Goal: Task Accomplishment & Management: Manage account settings

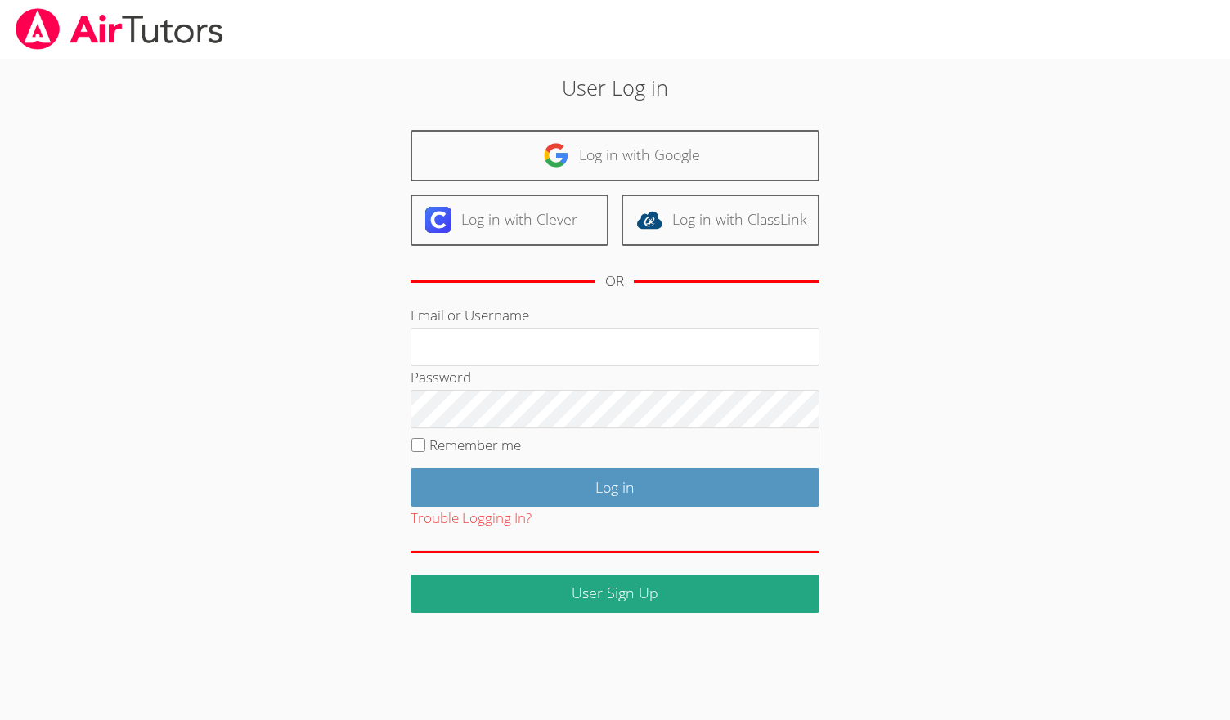
click at [437, 446] on label "Remember me" at bounding box center [475, 445] width 92 height 19
click at [425, 446] on input "Remember me" at bounding box center [418, 445] width 14 height 14
checkbox input "true"
click at [545, 346] on input "Email or Username" at bounding box center [614, 347] width 409 height 39
type input "[EMAIL_ADDRESS][DOMAIN_NAME]"
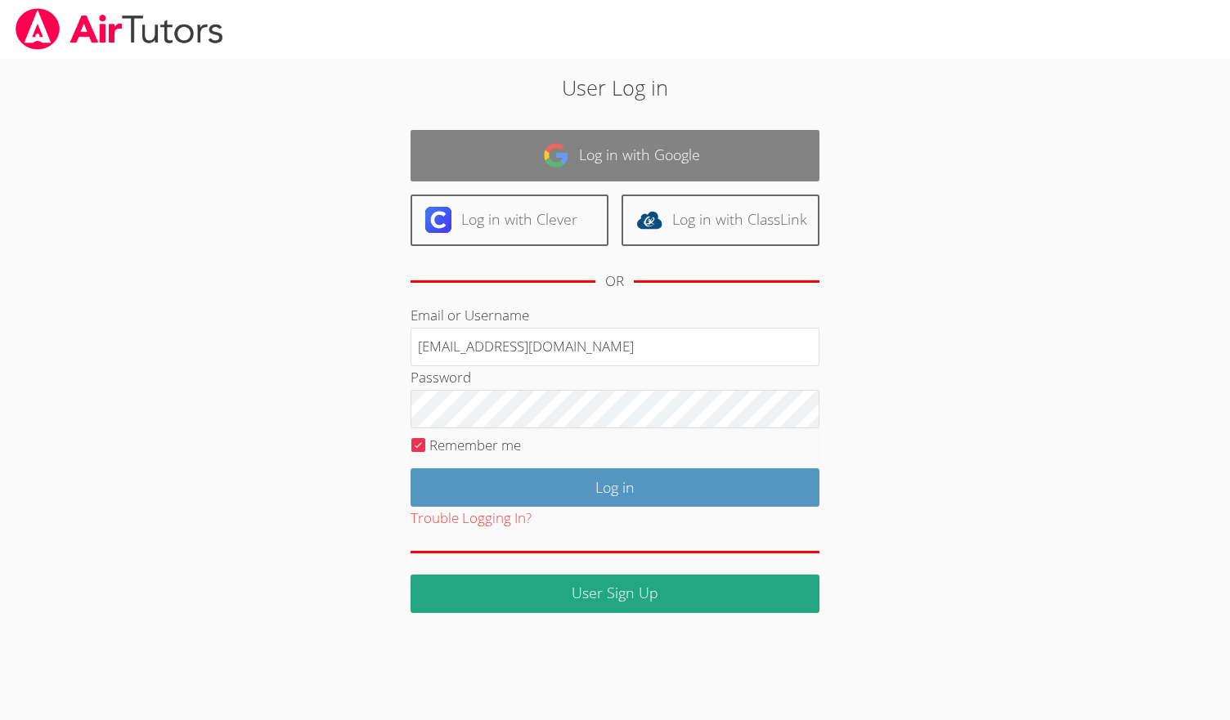
click at [578, 171] on link "Log in with Google" at bounding box center [614, 156] width 409 height 52
